Goal: Information Seeking & Learning: Learn about a topic

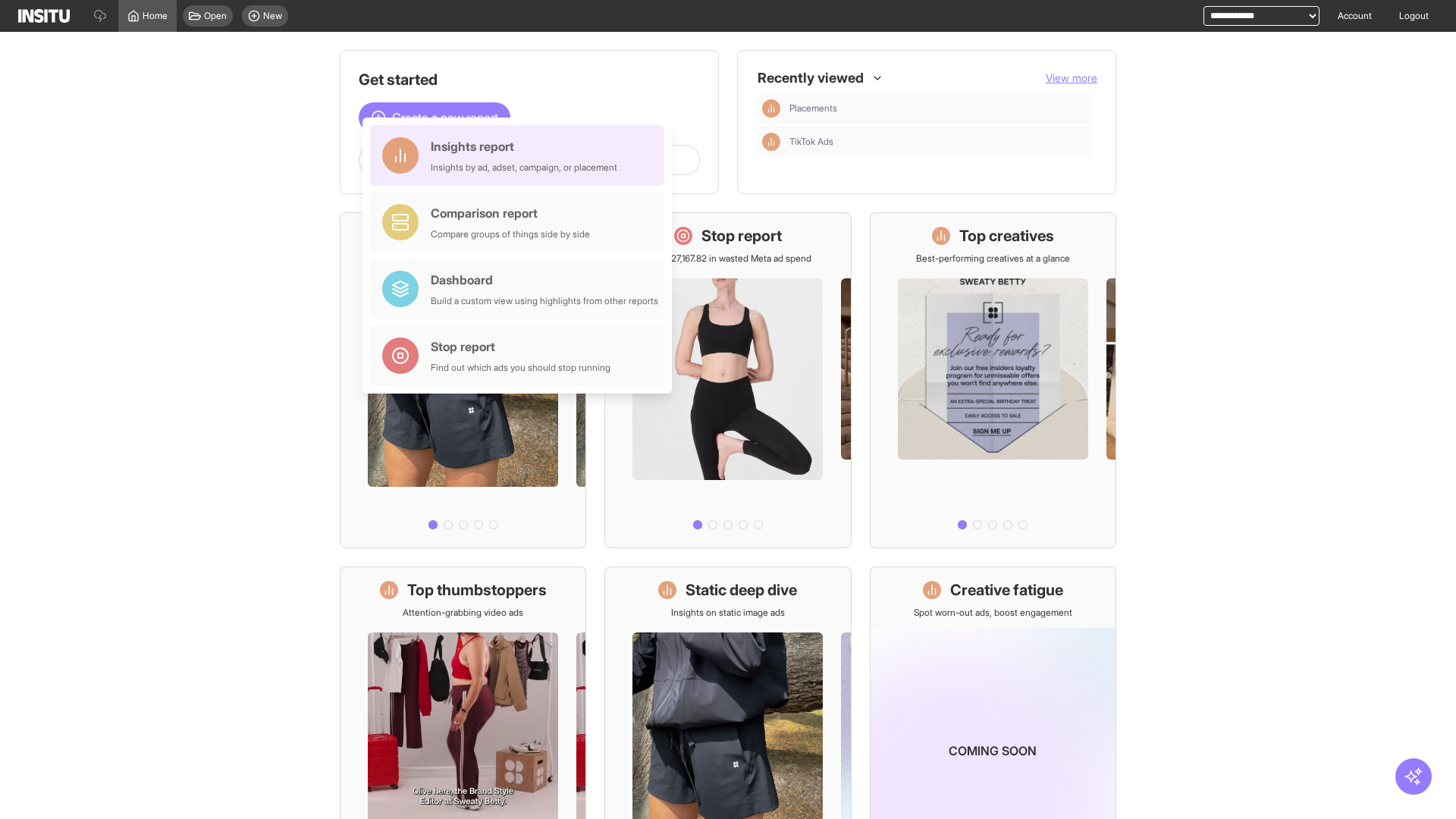
click at [521, 155] on div "Insights report Insights by ad, adset, campaign, or placement" at bounding box center [524, 155] width 187 height 37
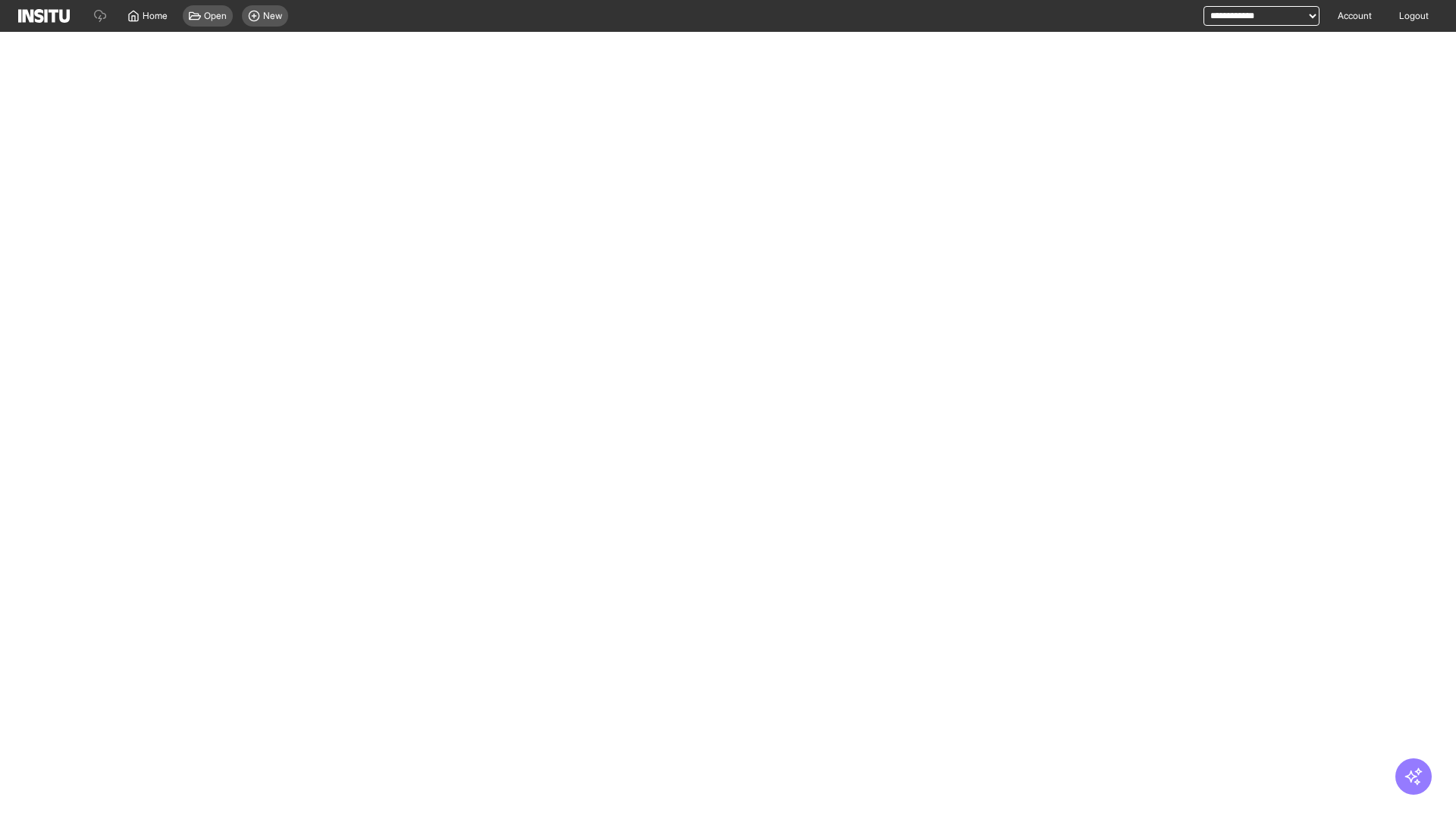
select select "**"
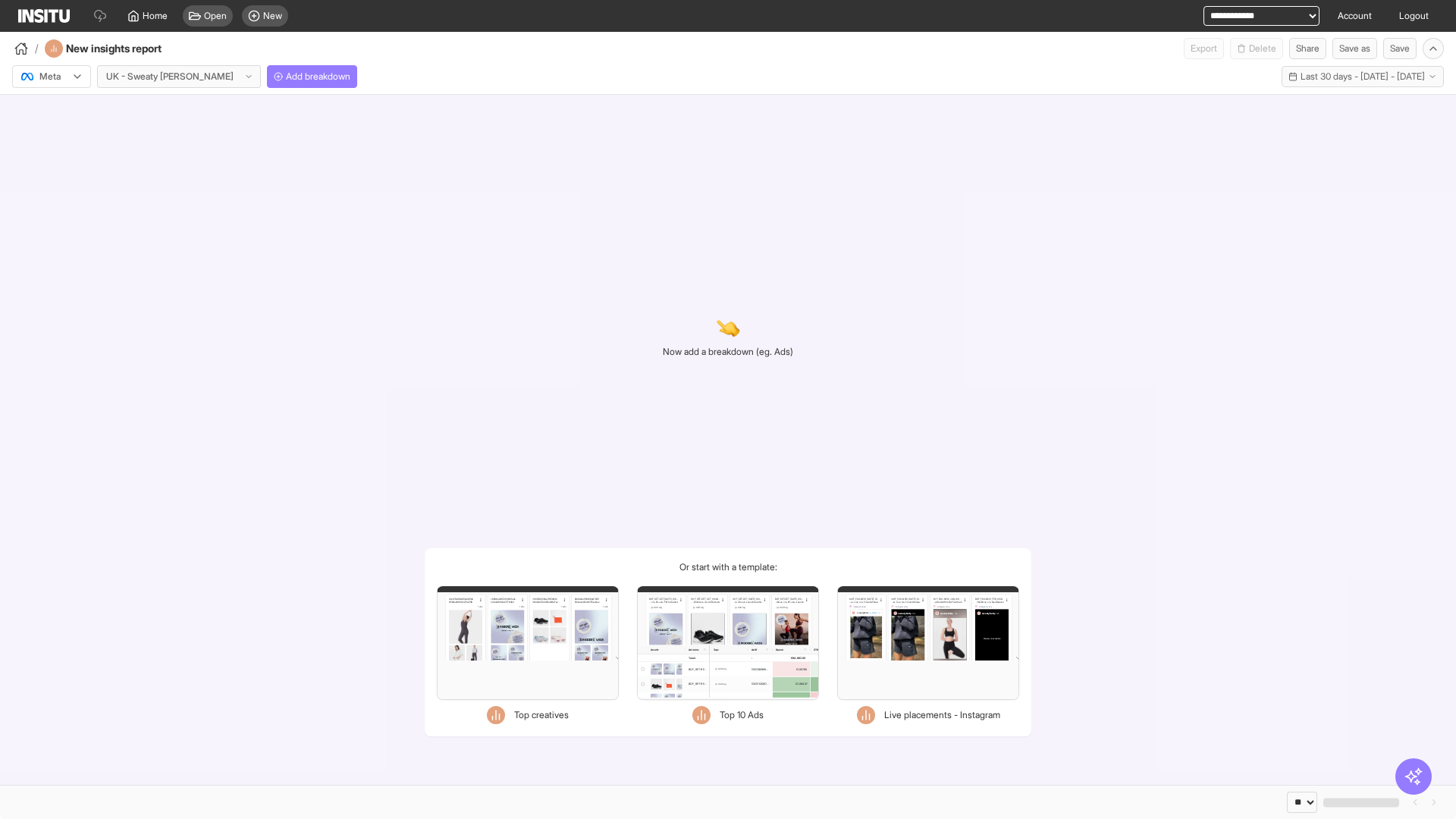
click at [51, 77] on div at bounding box center [41, 76] width 43 height 15
click at [55, 135] on span "TikTok" at bounding box center [53, 135] width 26 height 14
